Goal: Check status: Check status

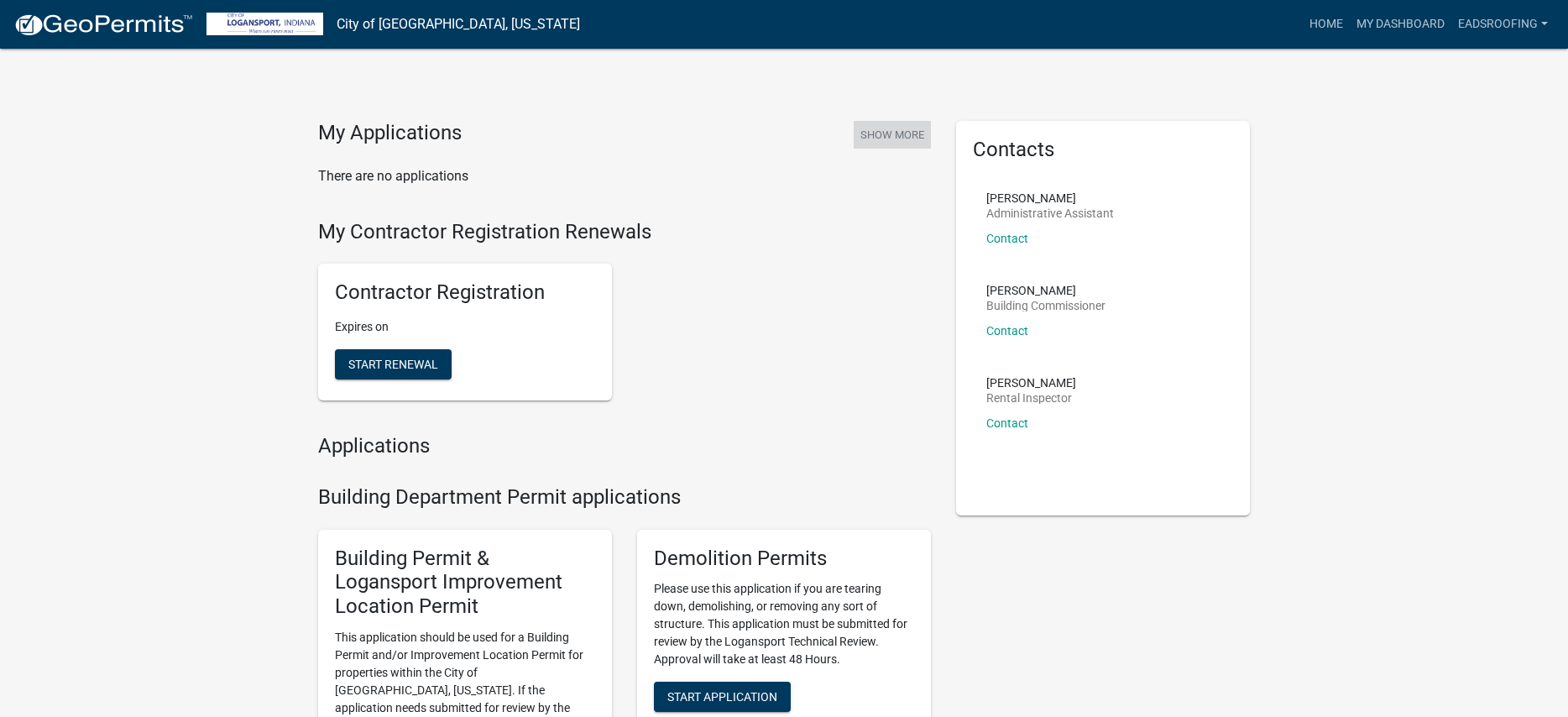
click at [868, 133] on button "Show More" at bounding box center [893, 134] width 78 height 27
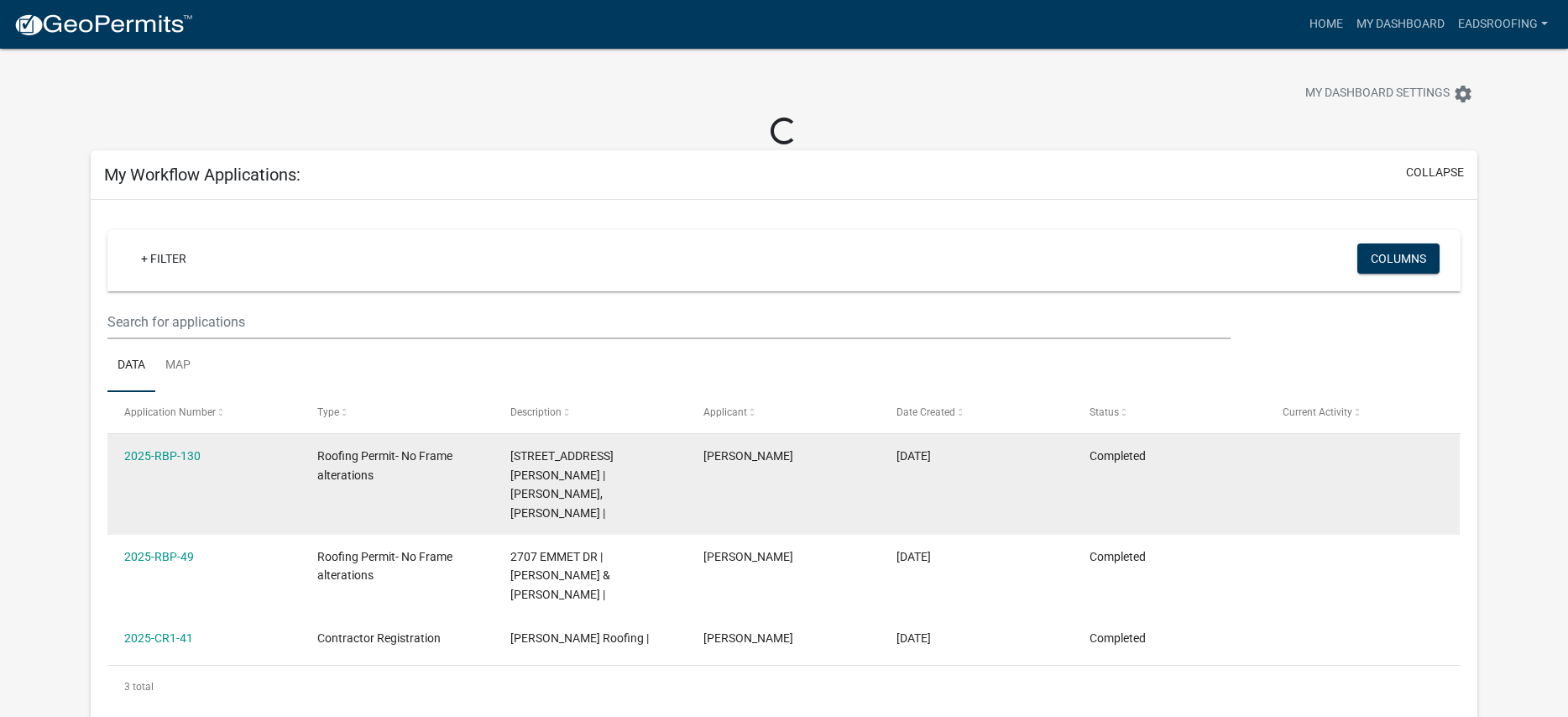
scroll to position [13, 0]
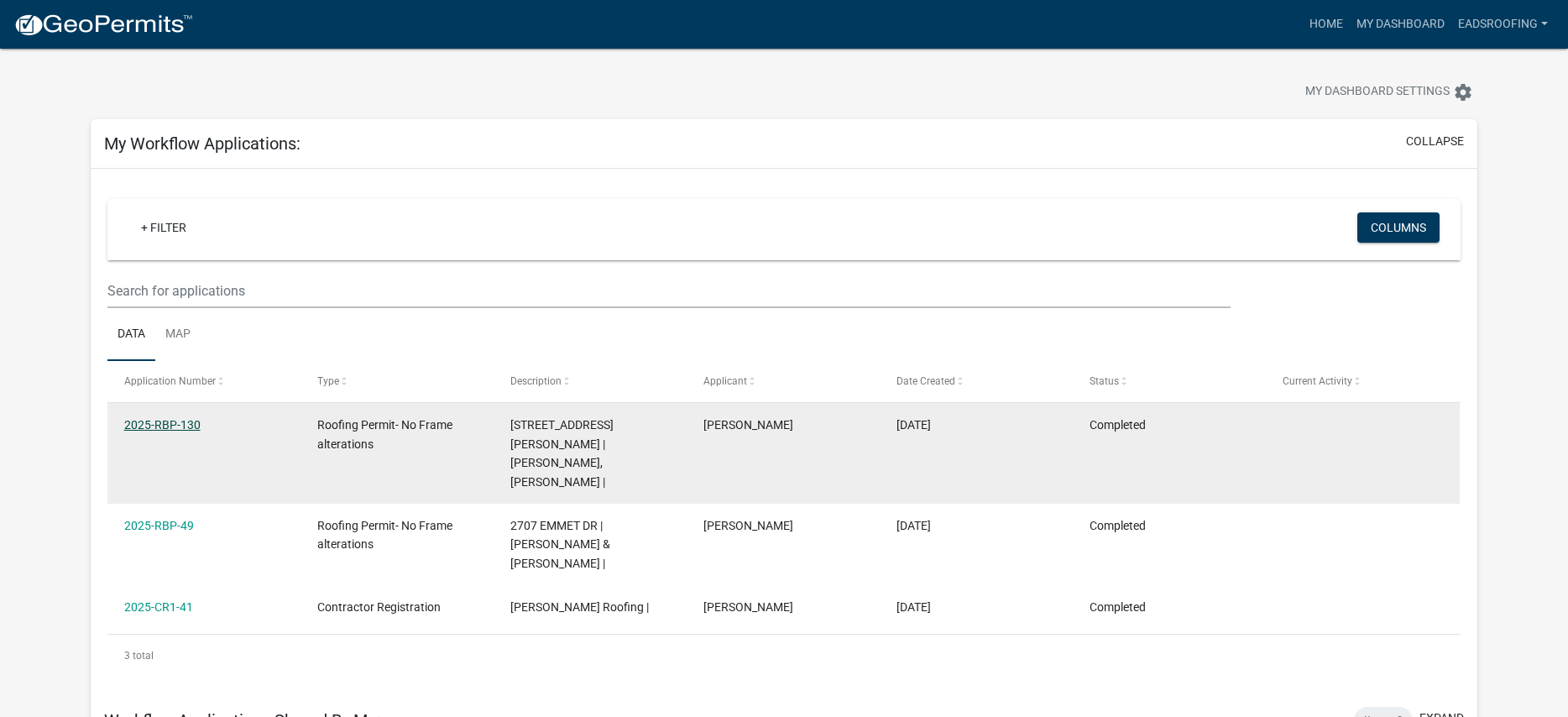
click at [150, 428] on link "2025-RBP-130" at bounding box center [162, 424] width 77 height 13
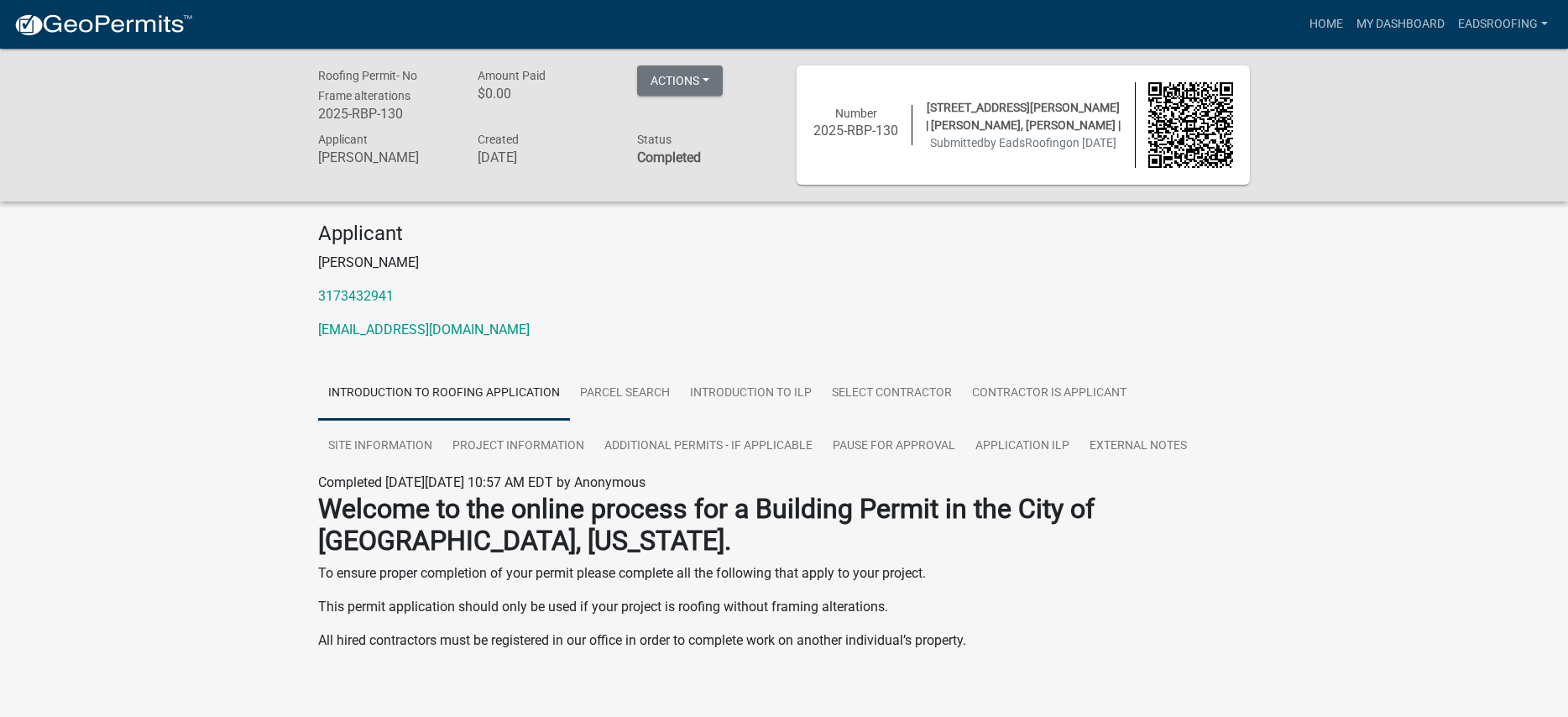
click at [726, 78] on div "Actions Printer Friendly" at bounding box center [704, 96] width 160 height 63
click at [708, 81] on button "Actions" at bounding box center [679, 80] width 86 height 30
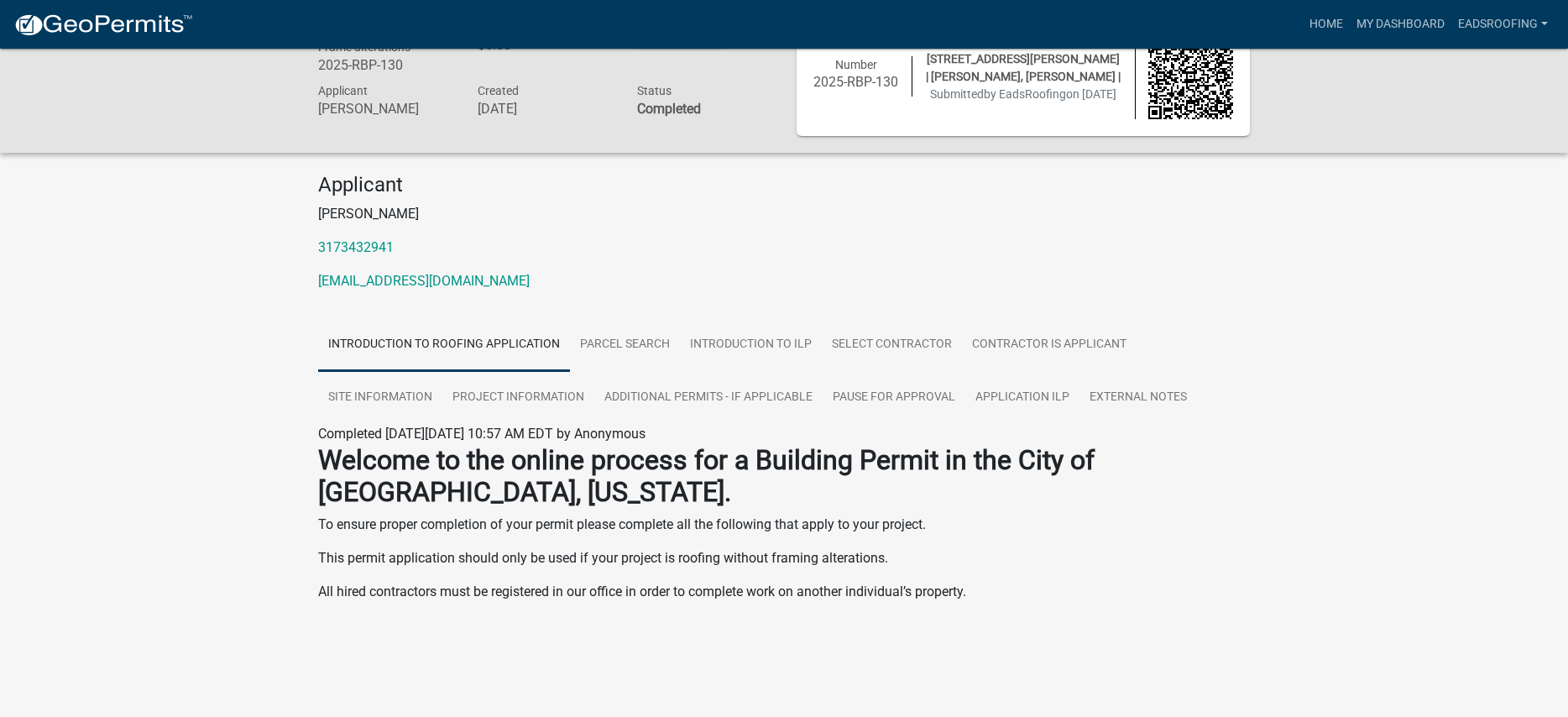
click at [776, 191] on h4 "Applicant" at bounding box center [784, 185] width 932 height 25
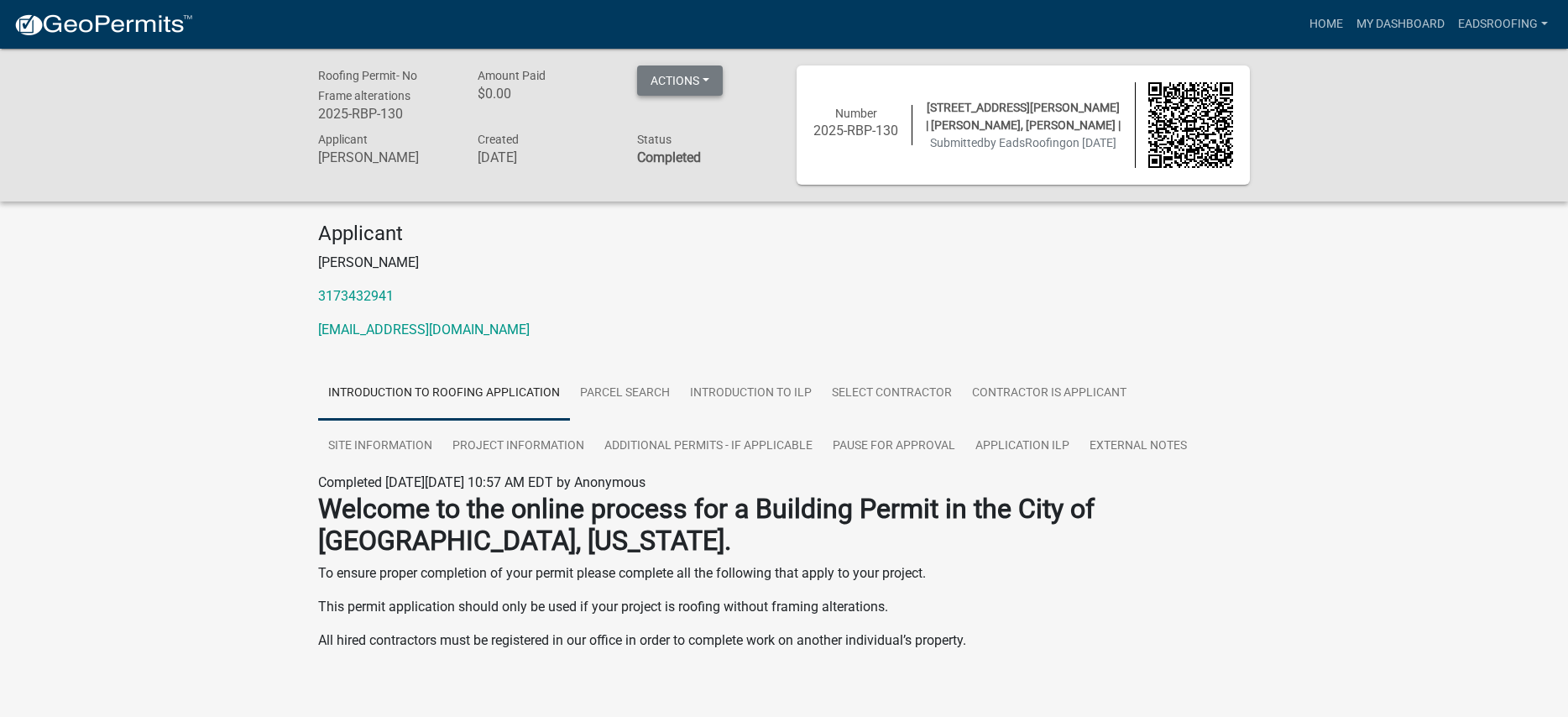
click at [676, 77] on button "Actions" at bounding box center [679, 80] width 86 height 30
